Goal: Task Accomplishment & Management: Complete application form

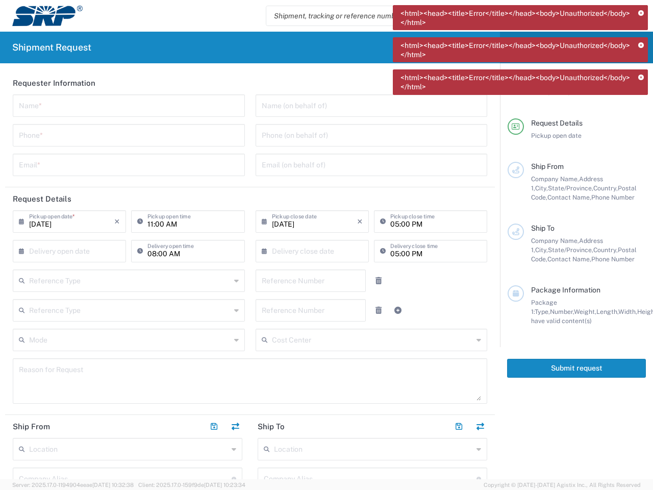
click at [641, 13] on icon at bounding box center [641, 14] width 6 height 6
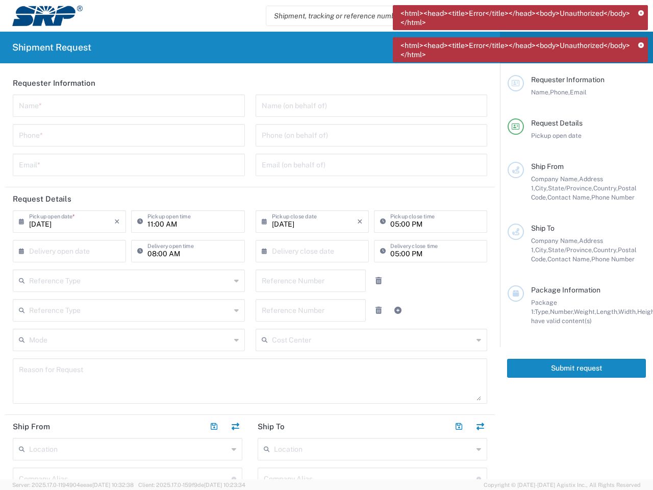
click at [641, 45] on icon at bounding box center [641, 46] width 6 height 6
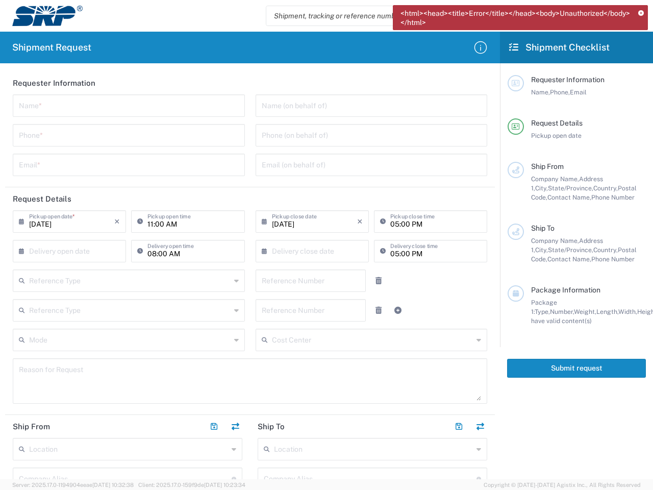
click at [641, 78] on div "Requester Information" at bounding box center [588, 79] width 115 height 9
click at [127, 106] on input "text" at bounding box center [129, 105] width 220 height 18
click at [127, 135] on input "tel" at bounding box center [129, 135] width 220 height 18
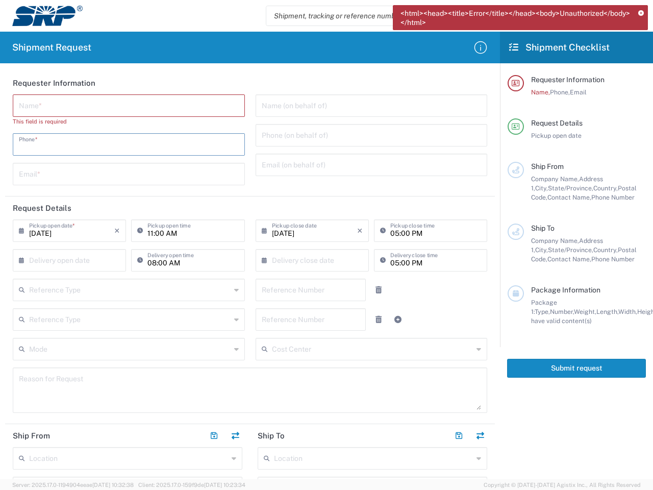
click at [127, 165] on input "text" at bounding box center [129, 173] width 220 height 18
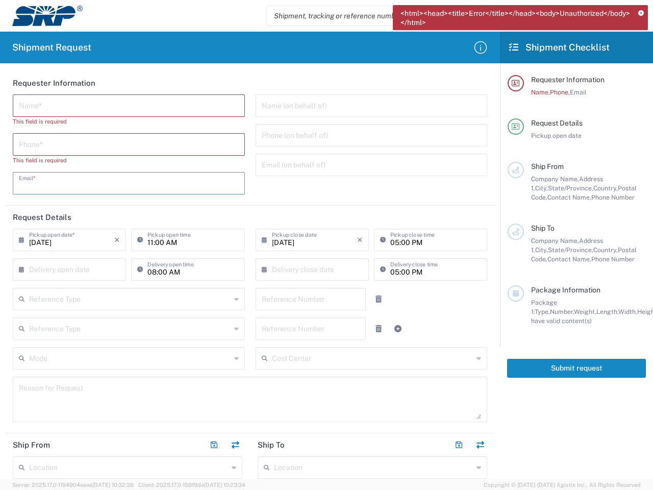
click at [365, 106] on input "text" at bounding box center [372, 105] width 220 height 18
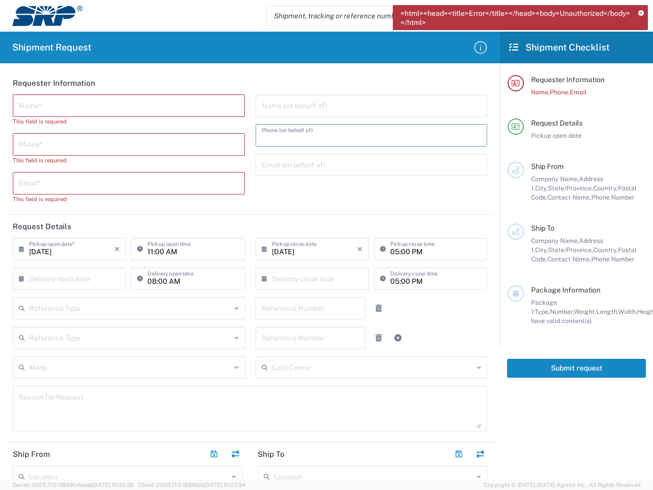
click at [365, 135] on input "tel" at bounding box center [372, 135] width 220 height 18
click at [365, 165] on input "text" at bounding box center [372, 164] width 220 height 18
click at [68, 221] on h2 "Request Details" at bounding box center [42, 226] width 59 height 10
